Goal: Entertainment & Leisure: Consume media (video, audio)

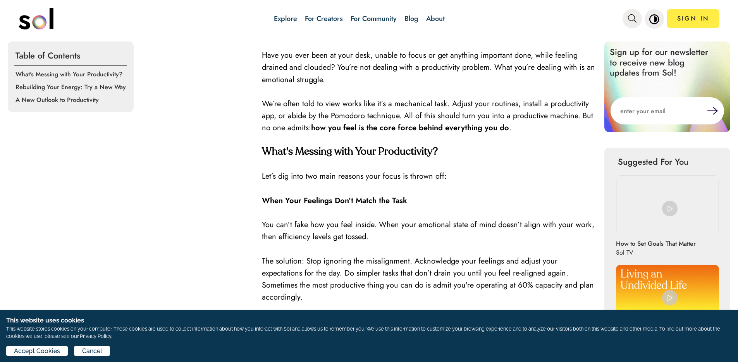
scroll to position [271, 0]
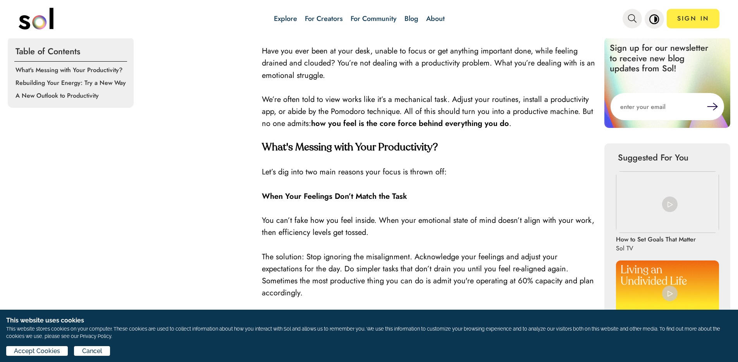
click at [665, 294] on img at bounding box center [670, 294] width 16 height 16
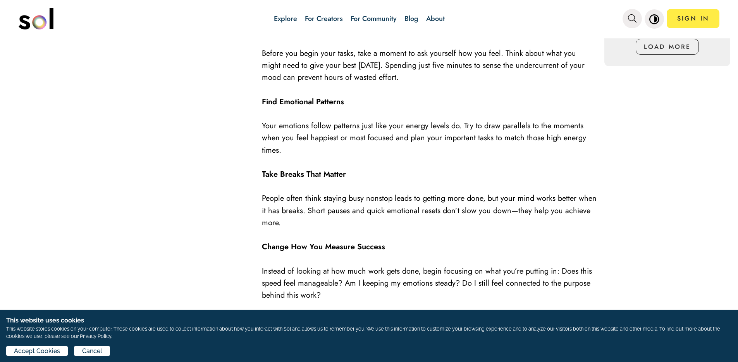
scroll to position [847, 0]
